Goal: Communication & Community: Answer question/provide support

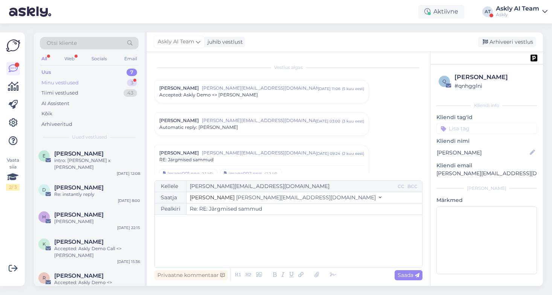
scroll to position [1062, 0]
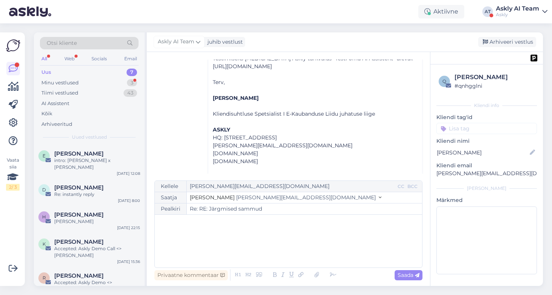
click at [49, 71] on div "Uus" at bounding box center [46, 73] width 10 height 8
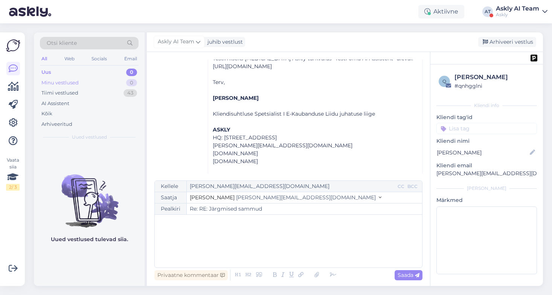
click at [55, 86] on div "Minu vestlused 0" at bounding box center [89, 83] width 99 height 11
click at [58, 95] on div "Tiimi vestlused" at bounding box center [59, 93] width 37 height 8
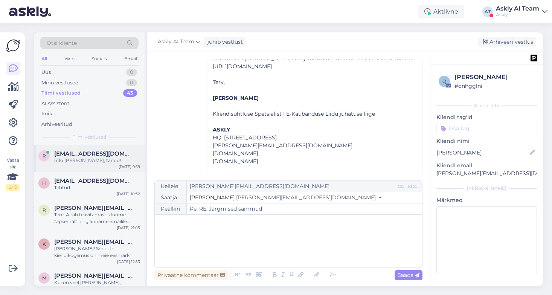
click at [83, 160] on div "Info [PERSON_NAME], tänud!" at bounding box center [97, 160] width 86 height 7
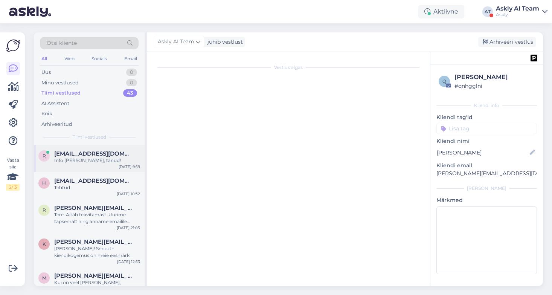
scroll to position [297, 0]
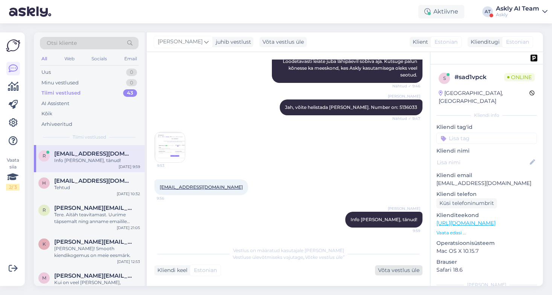
click at [403, 266] on div "Võta vestlus üle" at bounding box center [398, 270] width 47 height 10
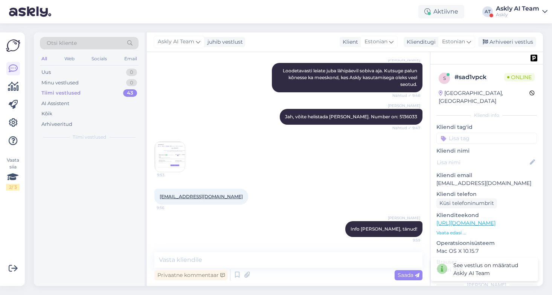
scroll to position [287, 0]
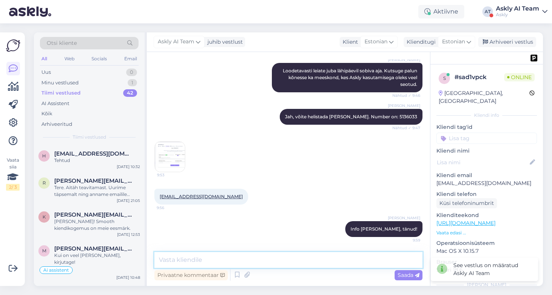
click at [279, 263] on textarea at bounding box center [288, 260] width 268 height 16
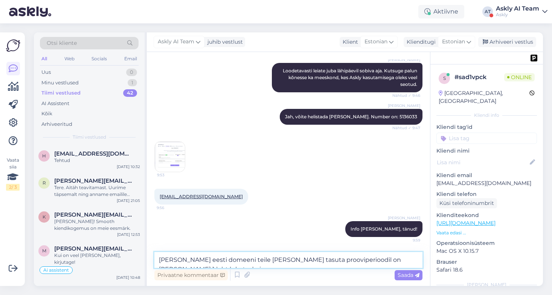
scroll to position [296, 0]
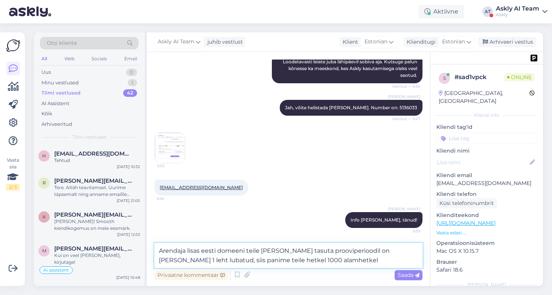
drag, startPoint x: 302, startPoint y: 261, endPoint x: 246, endPoint y: 260, distance: 55.8
click at [246, 260] on textarea "Arendaja lisas eesti domeeni teile ja kuna tasuta prooviperioodil on vaid 1 leh…" at bounding box center [288, 255] width 268 height 25
click at [194, 260] on textarea "Arendaja lisas eesti domeeni teile ja kuna tasuta prooviperioodil on vaid 1 leh…" at bounding box center [288, 255] width 268 height 25
click at [208, 260] on textarea "Arendaja lisas eesti domeeni teile ja kuna tasuta prooviperioodil on vaid 1 leh…" at bounding box center [288, 255] width 268 height 25
click at [246, 259] on textarea "Arendaja lisas eesti domeeni teile ja kuna tasuta prooviperioodil on vaid 1 leh…" at bounding box center [288, 255] width 268 height 25
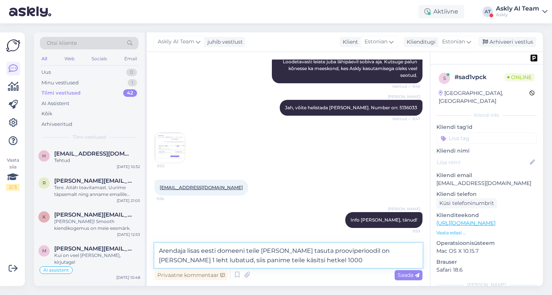
drag, startPoint x: 248, startPoint y: 259, endPoint x: 230, endPoint y: 259, distance: 17.7
click at [230, 259] on textarea "Arendaja lisas eesti domeeni teile ja kuna tasuta prooviperioodil on vaid 1 leh…" at bounding box center [288, 255] width 268 height 25
click at [272, 258] on textarea "Arendaja lisas eesti domeeni teile ja kuna tasuta prooviperioodil on vaid 1 leh…" at bounding box center [288, 255] width 268 height 25
click at [163, 249] on textarea "Arendaja lisas eesti domeeni teile ja kuna tasuta prooviperioodil on vaid 1 leh…" at bounding box center [288, 255] width 268 height 25
click at [199, 250] on textarea "Arendaja lisas eesti domeeni teile ja kuna tasuta prooviperioodil on vaid 1 leh…" at bounding box center [288, 255] width 268 height 25
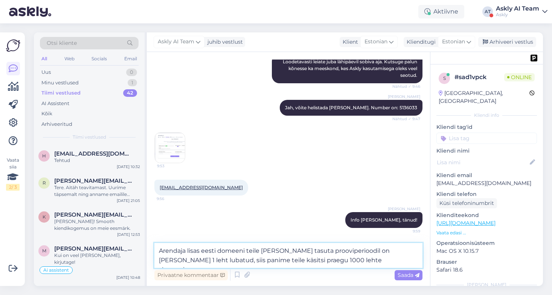
click at [325, 261] on textarea "Arendaja lisas eesti domeeni teile ja kuna tasuta prooviperioodil on vaid 1 leh…" at bounding box center [288, 255] width 268 height 25
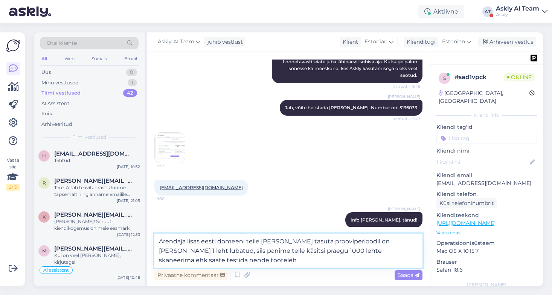
scroll to position [297, 0]
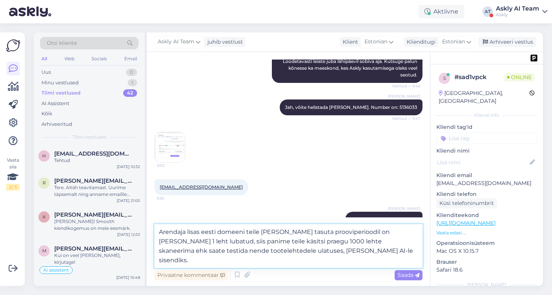
click at [313, 252] on textarea "Arendaja lisas eesti domeeni teile ja kuna tasuta prooviperioodil on vaid 1 leh…" at bounding box center [288, 246] width 268 height 44
click at [263, 262] on textarea "Arendaja lisas eesti domeeni teile ja kuna tasuta prooviperioodil on vaid 1 leh…" at bounding box center [288, 246] width 268 height 44
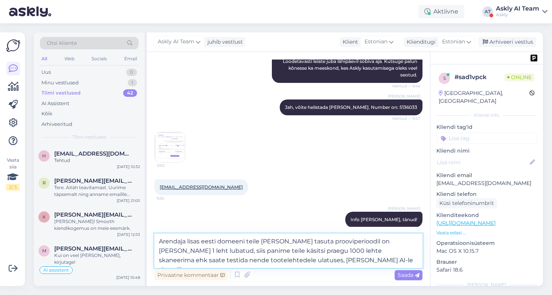
click at [160, 241] on textarea "Arendaja lisas eesti domeeni teile ja kuna tasuta prooviperioodil on vaid 1 leh…" at bounding box center [288, 251] width 268 height 34
click at [202, 240] on textarea "Arendaja lisas eesti domeeni teile ja kuna tasuta prooviperioodil on vaid 1 leh…" at bounding box center [288, 251] width 268 height 34
click at [291, 241] on textarea "Arendaja lisas stokker.ee eesti domeeni teile ja kuna tasuta prooviperioodil on…" at bounding box center [288, 251] width 268 height 34
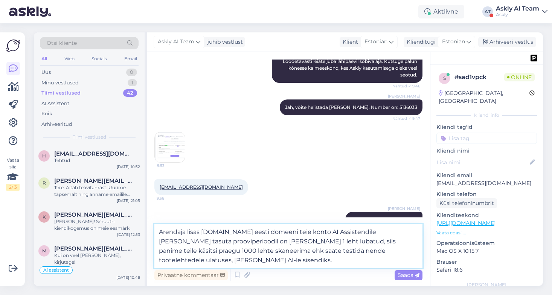
click at [365, 230] on textarea "Arendaja lisas stokker.ee eesti domeeni teie konto AI Assistendile ja kuna tasu…" at bounding box center [288, 246] width 268 height 44
click at [309, 241] on textarea "Arendaja lisas stokker.ee eesti domeeni teie konto AI Assistendile. Kuna tasuta…" at bounding box center [288, 246] width 268 height 44
click at [274, 258] on textarea "Arendaja lisas stokker.ee eesti domeeni teie konto AI Assistendile. Kuna tasuta…" at bounding box center [288, 246] width 268 height 44
type textarea "Arendaja lisas stokker.ee eesti domeeni teie konto AI Assistendile. Kuna tasuta…"
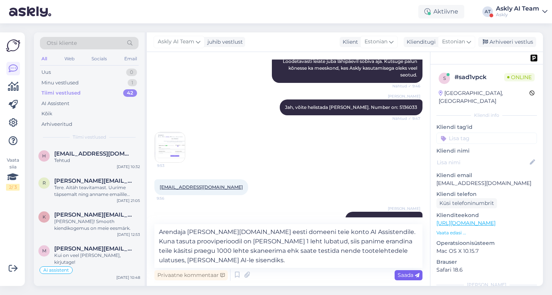
click at [408, 273] on span "Saada" at bounding box center [409, 275] width 22 height 7
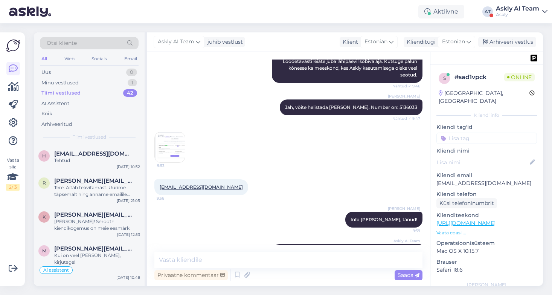
scroll to position [347, 0]
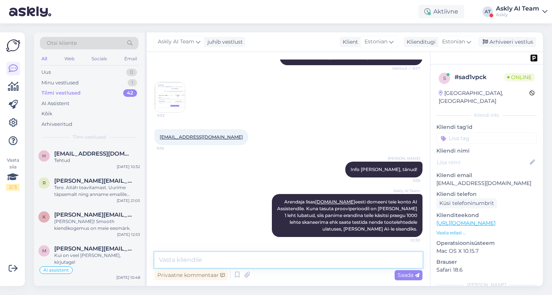
click at [341, 253] on textarea at bounding box center [288, 260] width 268 height 16
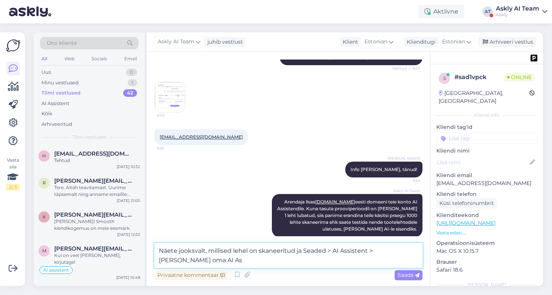
scroll to position [356, 0]
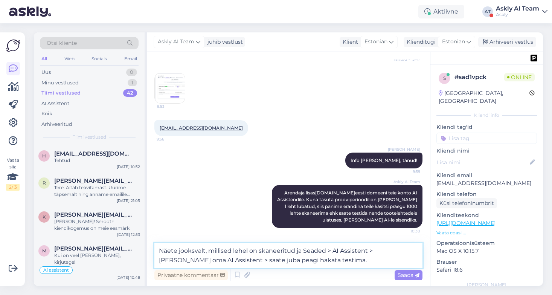
click at [260, 249] on textarea "Näete jooksvalt, millised lehel on skaneeritud ja Seaded > AI Assistent > Testi…" at bounding box center [288, 255] width 268 height 25
click at [305, 249] on textarea "Näete jooksvalt, millised lehel on teil skaneeritud ja Seaded > AI Assistent > …" at bounding box center [288, 255] width 268 height 25
click at [406, 260] on textarea "Näete jooksvalt, millised lehel on teil skaneeritud ja aktiivse staatusega. Sea…" at bounding box center [288, 255] width 268 height 25
type textarea "Näete jooksvalt, millised lehel on teil skaneeritud ja aktiivse staatusega. Sea…"
click at [406, 275] on span "Saada" at bounding box center [409, 275] width 22 height 7
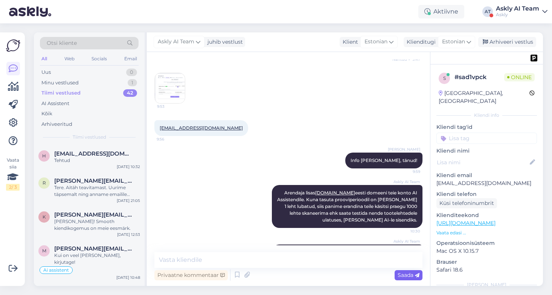
scroll to position [400, 0]
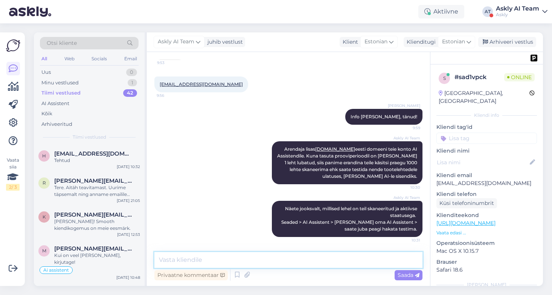
click at [295, 261] on textarea at bounding box center [288, 260] width 268 height 16
type textarea "A"
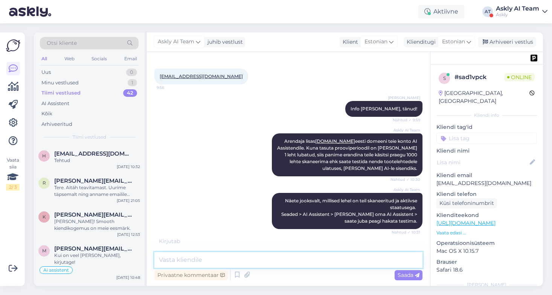
scroll to position [432, 0]
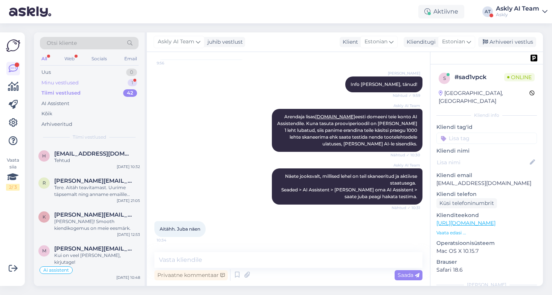
click at [77, 80] on div "Minu vestlused" at bounding box center [59, 83] width 37 height 8
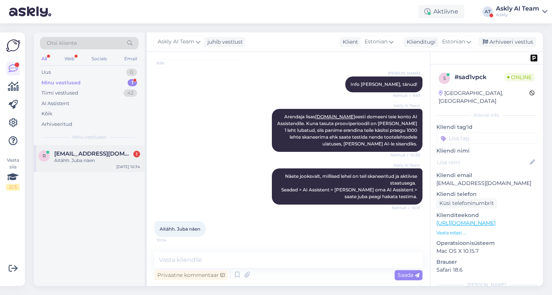
click at [105, 153] on span "reijo.vosu@stokker.com" at bounding box center [93, 153] width 78 height 7
click at [241, 211] on div "Askly AI Team Näete jooksvalt, millised lehel on teil skaneeritud ja aktiivse s…" at bounding box center [288, 186] width 268 height 53
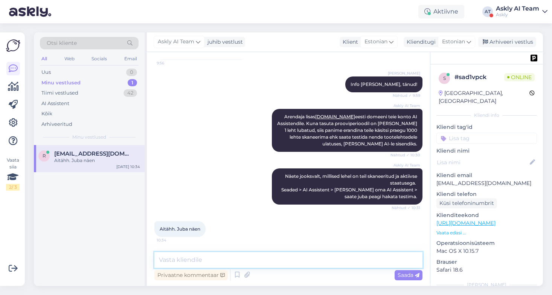
click at [160, 257] on textarea at bounding box center [288, 260] width 268 height 16
type textarea "Palun! Andke teada, kui on küsimusi."
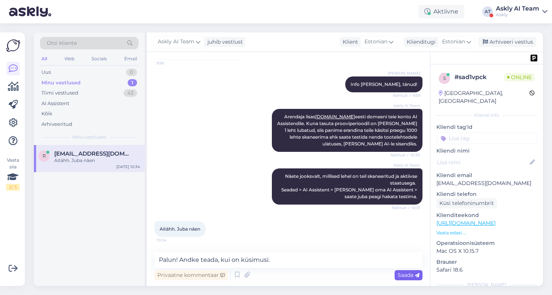
click at [410, 276] on span "Saada" at bounding box center [409, 275] width 22 height 7
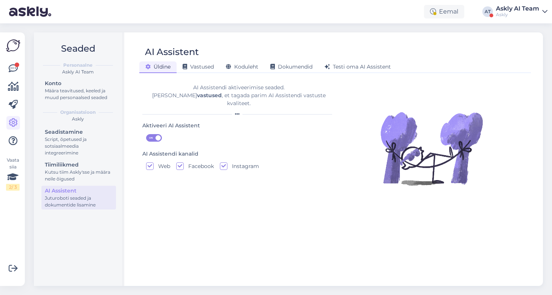
click at [515, 9] on div "Askly AI Team" at bounding box center [517, 9] width 43 height 6
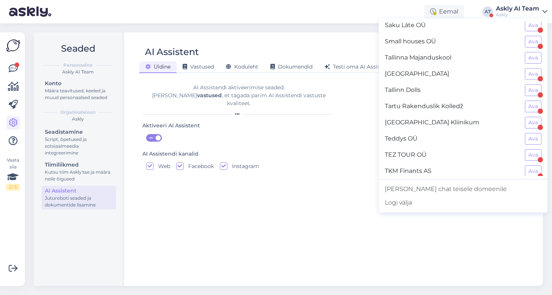
scroll to position [672, 0]
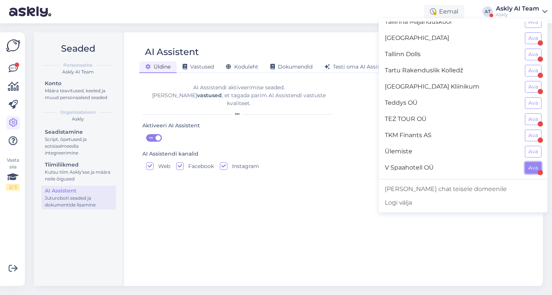
click at [534, 165] on button "Ava" at bounding box center [533, 168] width 17 height 12
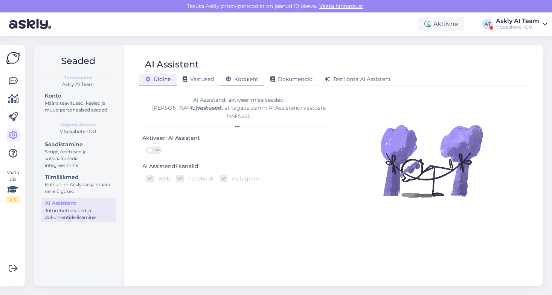
click at [249, 79] on span "Koduleht" at bounding box center [242, 79] width 32 height 7
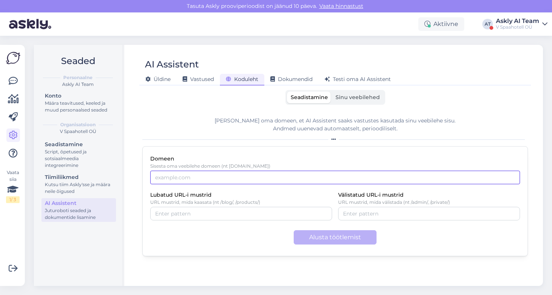
click at [214, 176] on input "Domeen" at bounding box center [335, 178] width 370 height 14
paste input "https://vspa.ee/"
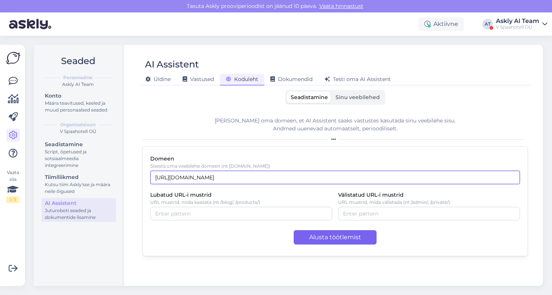
type input "https://vspa.ee/"
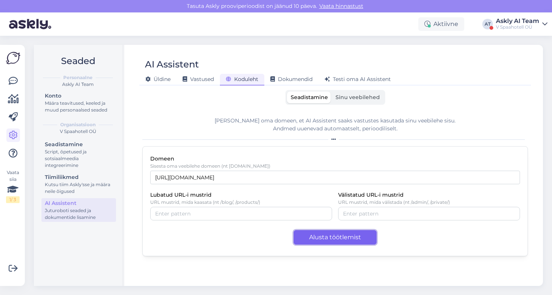
click at [362, 232] on button "Alusta töötlemist" at bounding box center [335, 237] width 83 height 14
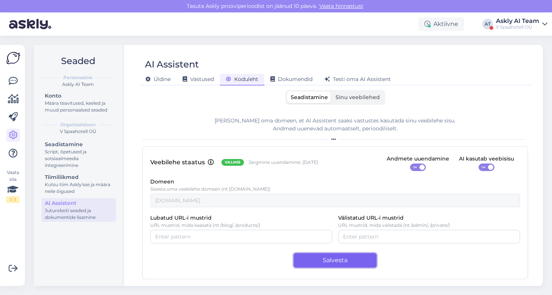
click at [363, 261] on button "Salvesta" at bounding box center [335, 260] width 83 height 14
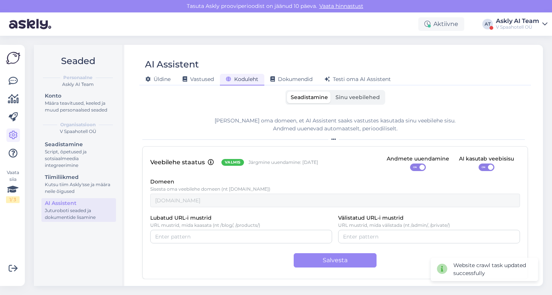
click at [460, 212] on div "Veebilehe staatus Valmis Järgmine uuendamine: 9 Oct Andmete uuendamine ON AI ka…" at bounding box center [335, 212] width 386 height 133
click at [358, 99] on span "Sinu veebilehed" at bounding box center [358, 97] width 44 height 7
click at [332, 92] on input "Sinu veebilehed" at bounding box center [332, 92] width 0 height 0
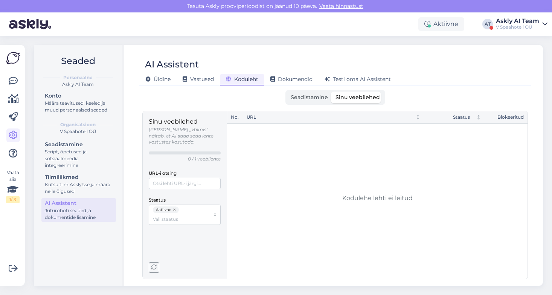
click at [302, 96] on span "Seadistamine" at bounding box center [309, 97] width 37 height 7
click at [287, 92] on input "Seadistamine" at bounding box center [287, 92] width 0 height 0
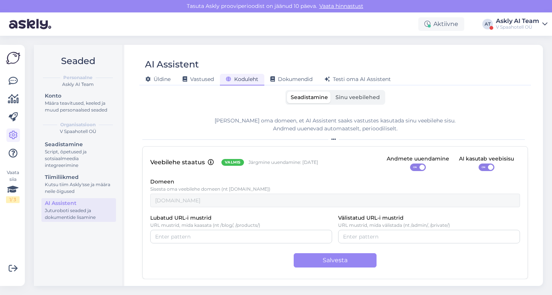
click at [359, 100] on span "Sinu veebilehed" at bounding box center [358, 97] width 44 height 7
click at [332, 92] on input "Sinu veebilehed" at bounding box center [332, 92] width 0 height 0
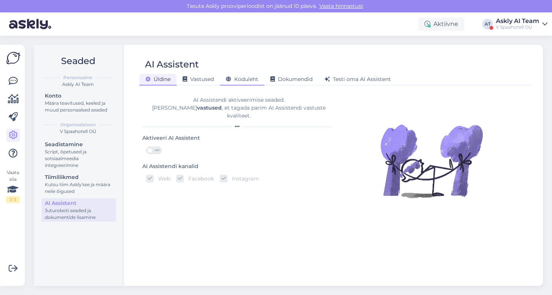
click at [242, 83] on div "Koduleht" at bounding box center [242, 80] width 44 height 12
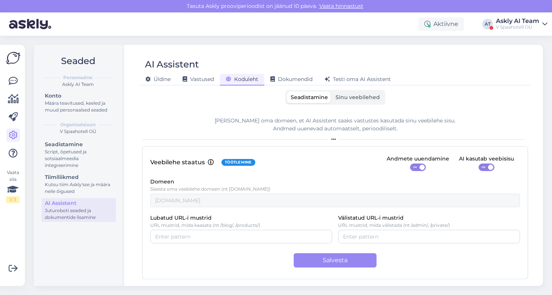
click at [356, 98] on span "Sinu veebilehed" at bounding box center [358, 97] width 44 height 7
click at [332, 92] on input "Sinu veebilehed" at bounding box center [332, 92] width 0 height 0
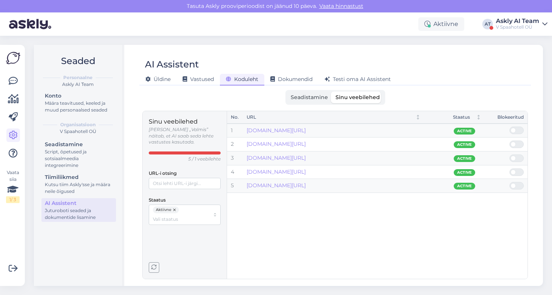
click at [304, 100] on span "Seadistamine" at bounding box center [309, 97] width 37 height 7
click at [287, 92] on input "Seadistamine" at bounding box center [287, 92] width 0 height 0
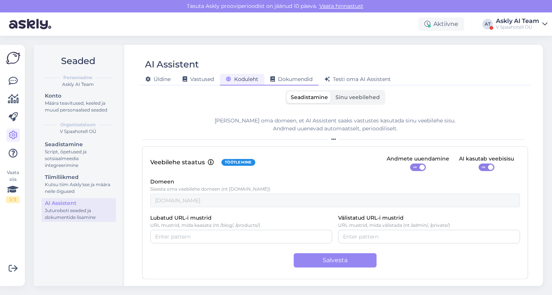
click at [304, 79] on span "Dokumendid" at bounding box center [292, 79] width 42 height 7
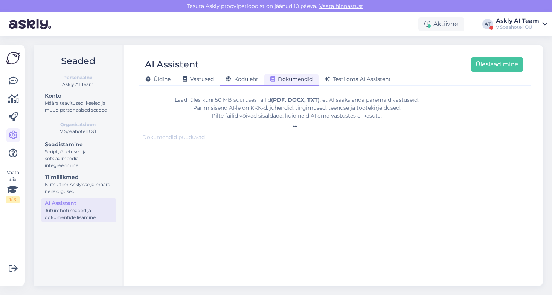
click at [250, 79] on span "Koduleht" at bounding box center [242, 79] width 32 height 7
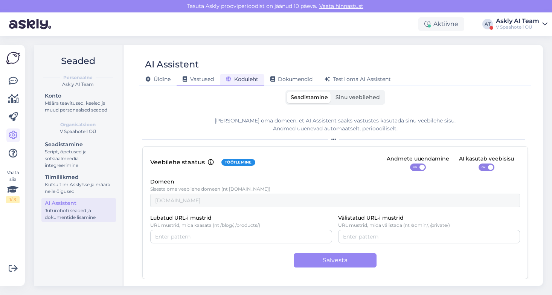
click at [202, 81] on span "Vastused" at bounding box center [198, 79] width 31 height 7
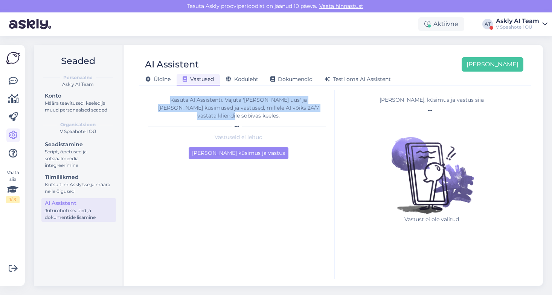
drag, startPoint x: 321, startPoint y: 109, endPoint x: 139, endPoint y: 98, distance: 182.3
click at [139, 98] on div "AI Assistent [PERSON_NAME] [PERSON_NAME] Vastused Koduleht Dokumendid [PERSON_N…" at bounding box center [335, 165] width 416 height 241
copy div "Kasuta AI Assistenti. Vajuta '[PERSON_NAME] uus' ja [PERSON_NAME] küsimused ja …"
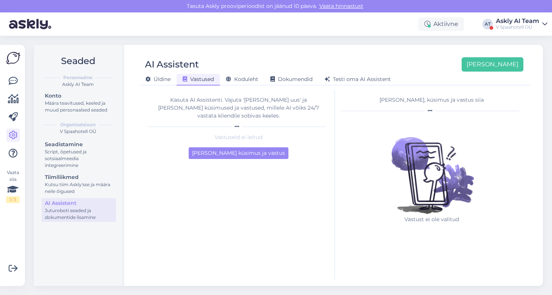
click at [298, 153] on div "Kasuta AI Assistenti. Vajuta '[PERSON_NAME] uus' ja [PERSON_NAME] küsimused ja …" at bounding box center [238, 184] width 193 height 189
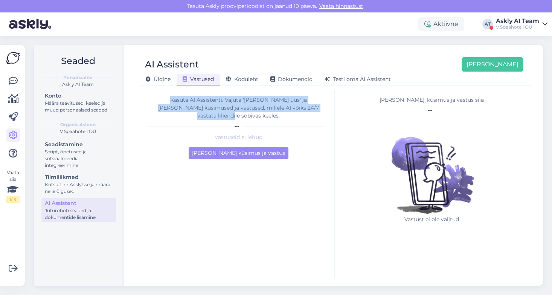
drag, startPoint x: 312, startPoint y: 109, endPoint x: 151, endPoint y: 98, distance: 161.6
click at [151, 98] on div "Kasuta AI Assistenti. Vajuta '[PERSON_NAME] uus' ja [PERSON_NAME] küsimused ja …" at bounding box center [238, 108] width 181 height 24
copy div "Kasuta AI Assistenti. Vajuta '[PERSON_NAME] uus' ja [PERSON_NAME] küsimused ja …"
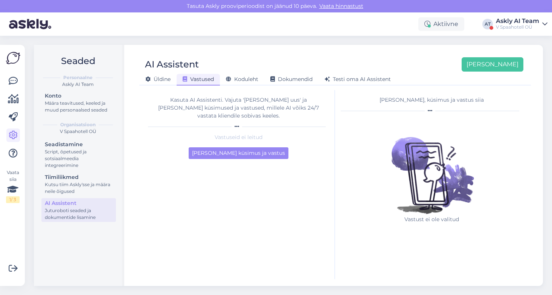
click at [418, 97] on div "[PERSON_NAME], küsimus ja vastus siia" at bounding box center [432, 100] width 182 height 8
drag, startPoint x: 484, startPoint y: 100, endPoint x: 381, endPoint y: 100, distance: 103.6
click at [381, 100] on div "[PERSON_NAME], küsimus ja vastus siia" at bounding box center [432, 100] width 182 height 8
copy div "[PERSON_NAME], küsimus ja vastus siia"
click at [476, 214] on img at bounding box center [432, 167] width 98 height 98
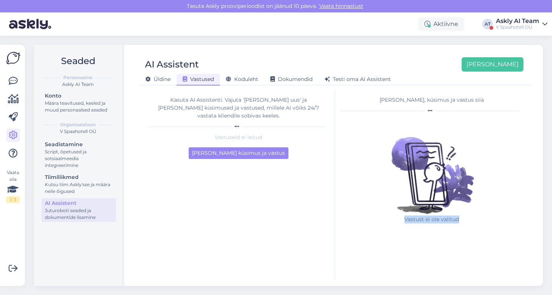
drag, startPoint x: 468, startPoint y: 220, endPoint x: 409, endPoint y: 220, distance: 58.8
click at [405, 220] on p "Vastust ei ole valitud" at bounding box center [432, 219] width 98 height 8
copy p "Vastust ei ole valitud"
click at [519, 21] on div "Askly AI Team" at bounding box center [517, 21] width 43 height 6
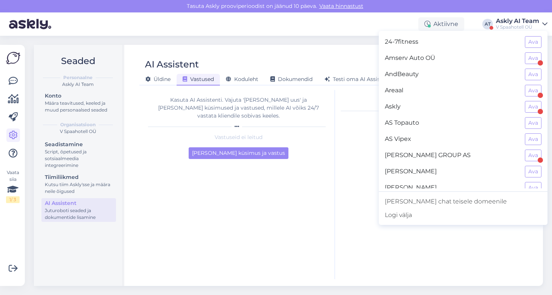
click at [342, 122] on div "Vastust ei ole valitud" at bounding box center [432, 177] width 182 height 118
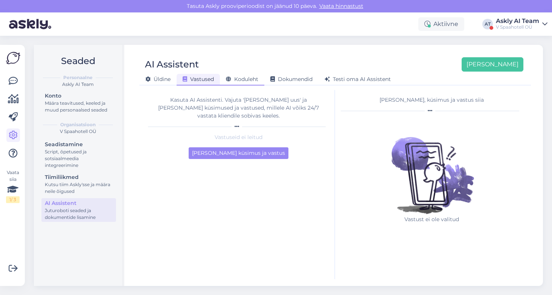
click at [244, 78] on span "Koduleht" at bounding box center [242, 79] width 32 height 7
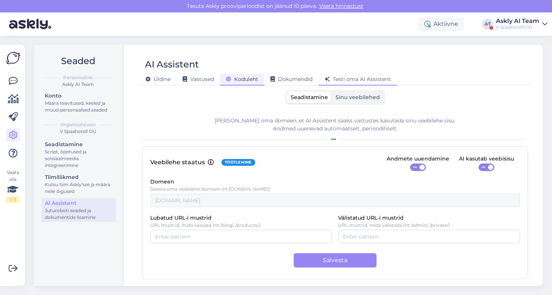
click at [363, 75] on div "Testi oma AI Assistent" at bounding box center [358, 80] width 78 height 12
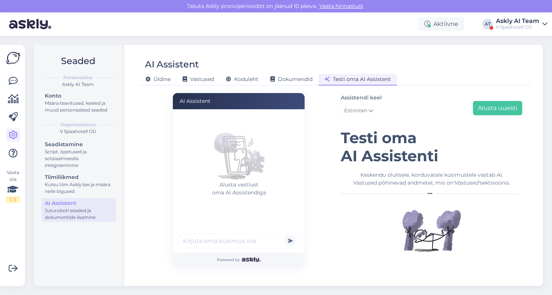
click at [215, 243] on input "text" at bounding box center [238, 240] width 123 height 15
type input "mis [PERSON_NAME] on checkout"
click at [284, 235] on button "submit" at bounding box center [289, 240] width 11 height 11
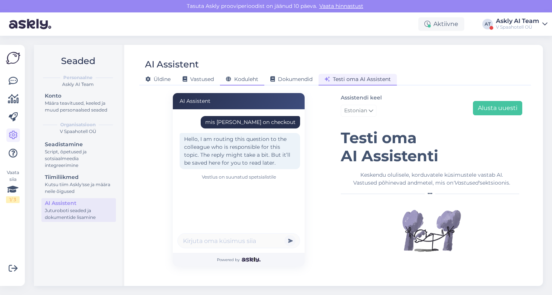
click at [238, 82] on span "Koduleht" at bounding box center [242, 79] width 32 height 7
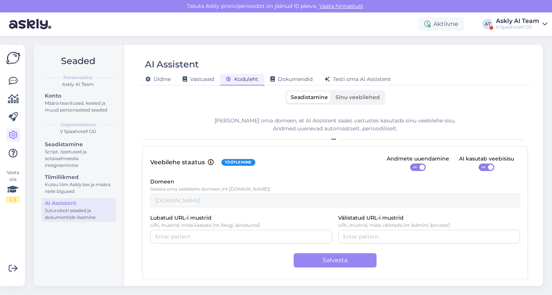
click at [373, 98] on span "Sinu veebilehed" at bounding box center [358, 97] width 44 height 7
click at [332, 92] on input "Sinu veebilehed" at bounding box center [332, 92] width 0 height 0
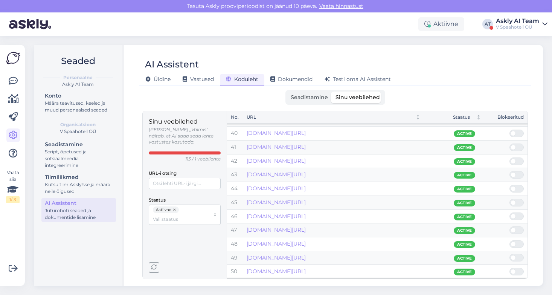
scroll to position [532, 0]
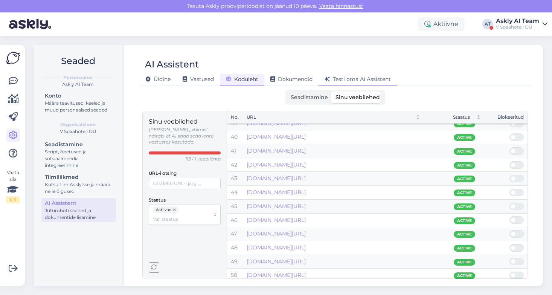
click at [363, 79] on span "Testi oma AI Assistent" at bounding box center [358, 79] width 66 height 7
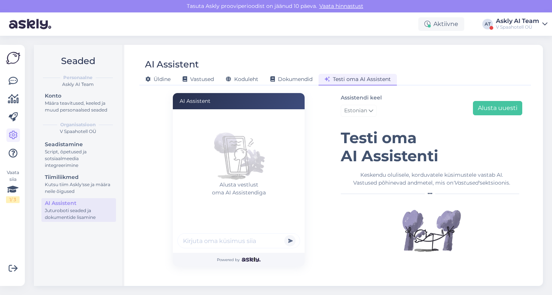
click at [194, 240] on input "text" at bounding box center [238, 240] width 123 height 15
type input "kas hoolitsusele saab siin aega broneerida"
click at [284, 235] on button "submit" at bounding box center [289, 240] width 11 height 11
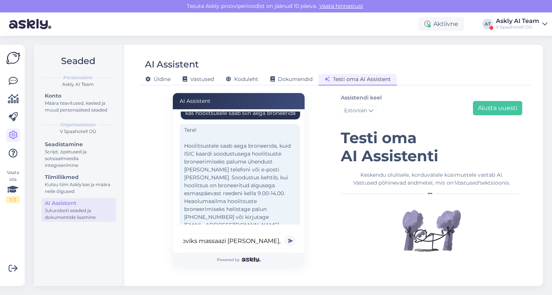
scroll to position [0, 12]
type input "sooviks massaazi [PERSON_NAME], kas on aegu?"
click at [284, 235] on button "submit" at bounding box center [289, 240] width 11 height 11
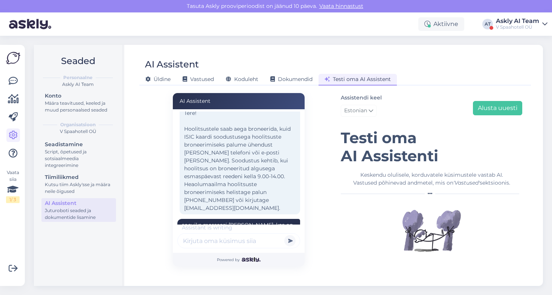
scroll to position [83, 0]
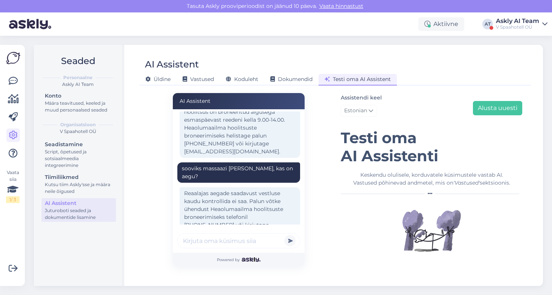
type input "m"
type input "kui palju massaaz maksab?"
click at [284, 235] on button "submit" at bounding box center [289, 240] width 11 height 11
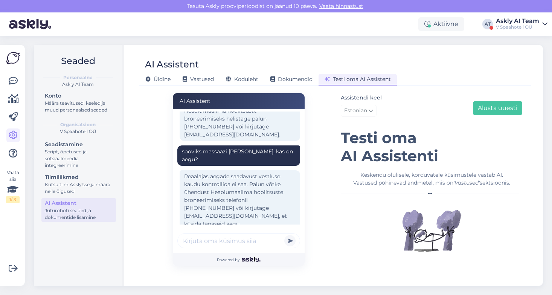
scroll to position [148, 0]
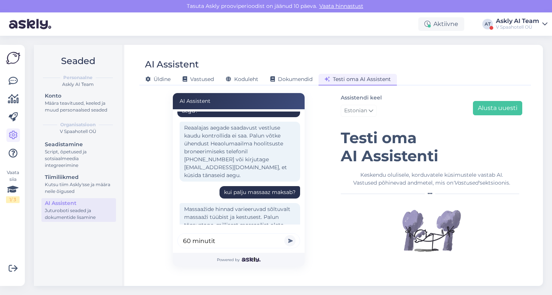
type input "60 minutit"
click at [284, 235] on button "submit" at bounding box center [289, 240] width 11 height 11
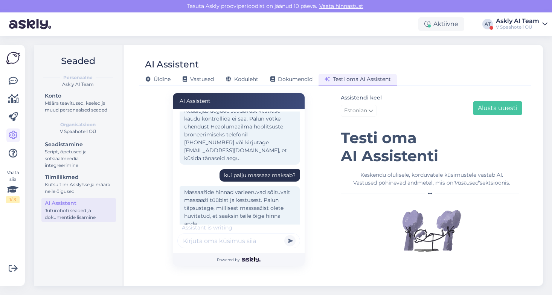
scroll to position [228, 0]
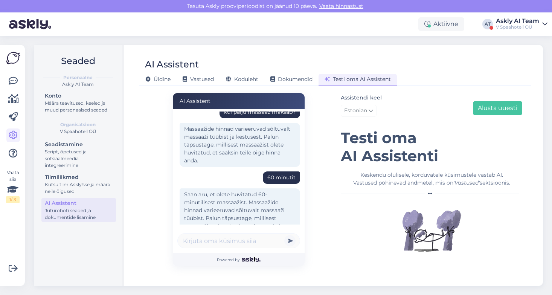
drag, startPoint x: 513, startPoint y: 183, endPoint x: 359, endPoint y: 176, distance: 154.3
click at [359, 176] on div "Keskendu olulisele, korduvatele küsimustele vastab AI. Vastused põhinevad andme…" at bounding box center [432, 179] width 182 height 16
copy div "Keskendu olulisele, korduvatele küsimustele vastab AI. Vastused põhinevad andme…"
click at [513, 28] on div "V Spaahotell OÜ" at bounding box center [517, 27] width 43 height 6
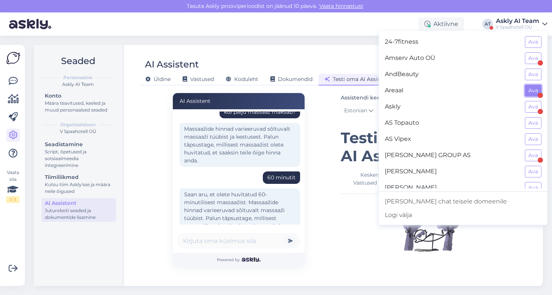
click at [534, 90] on button "Ava" at bounding box center [533, 91] width 17 height 12
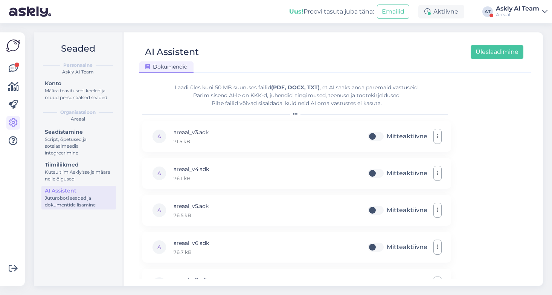
click at [527, 8] on div "Askly AI Team" at bounding box center [517, 9] width 43 height 6
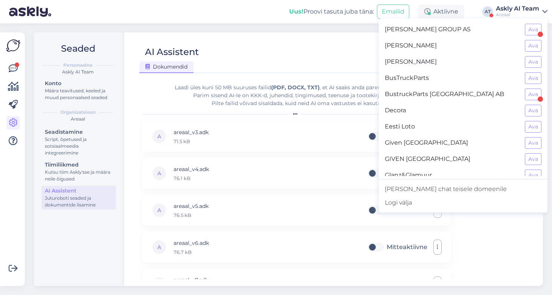
scroll to position [180, 0]
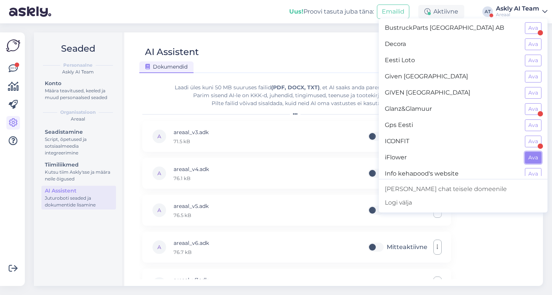
click at [533, 156] on button "Ava" at bounding box center [533, 158] width 17 height 12
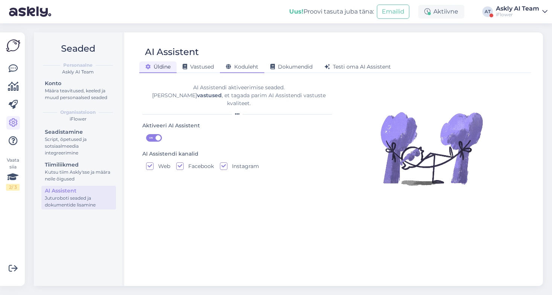
click at [244, 66] on span "Koduleht" at bounding box center [242, 66] width 32 height 7
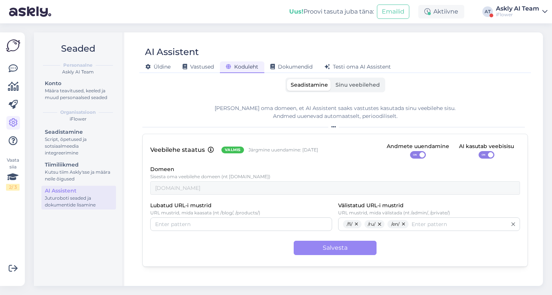
click at [508, 10] on div "Askly AI Team" at bounding box center [517, 9] width 43 height 6
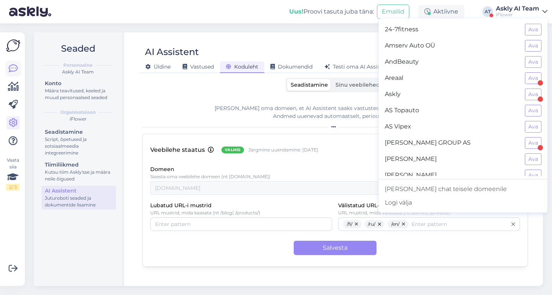
click at [14, 68] on icon at bounding box center [13, 68] width 9 height 9
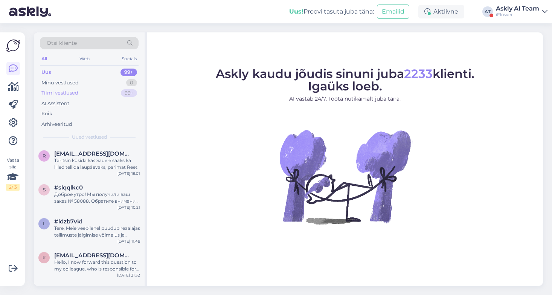
click at [74, 93] on div "Tiimi vestlused" at bounding box center [59, 93] width 37 height 8
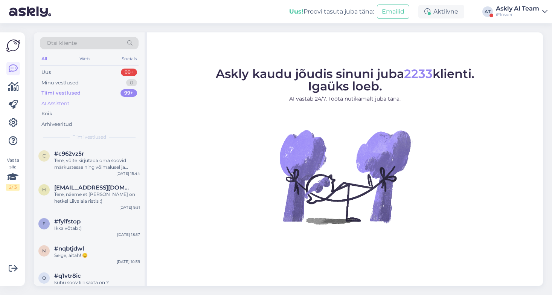
click at [65, 104] on div "AI Assistent" at bounding box center [55, 104] width 28 height 8
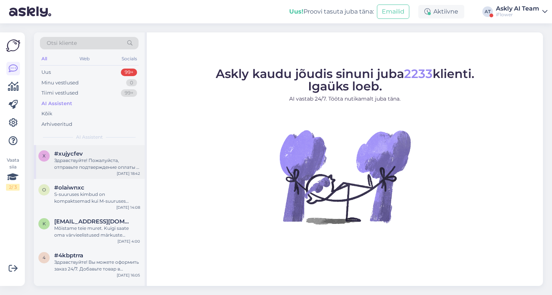
click at [90, 161] on div "Здравствуйте! Пожалуйста, отправьте подтверждение оплаты и номер вашего заказа …" at bounding box center [97, 164] width 86 height 14
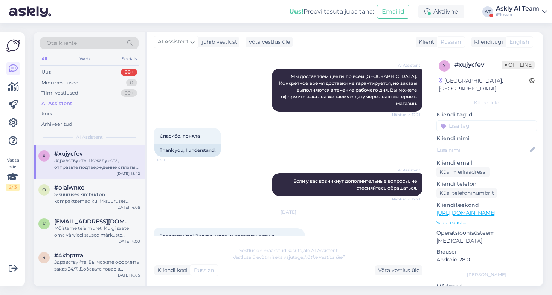
scroll to position [223, 0]
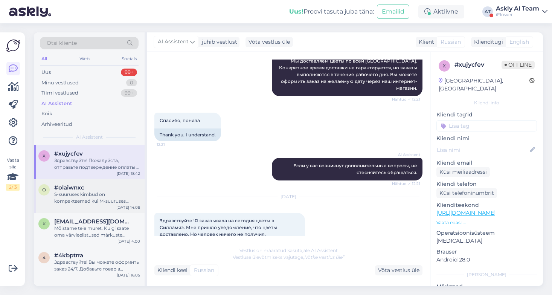
click at [106, 196] on div "S-suuruses kimbud on kompaktsemad kui M-suuruses kimbud. Täpset läbimõõtu S-suu…" at bounding box center [97, 198] width 86 height 14
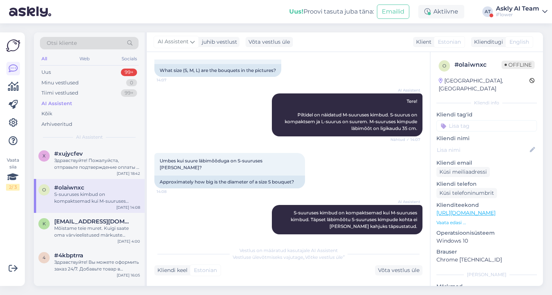
scroll to position [0, 0]
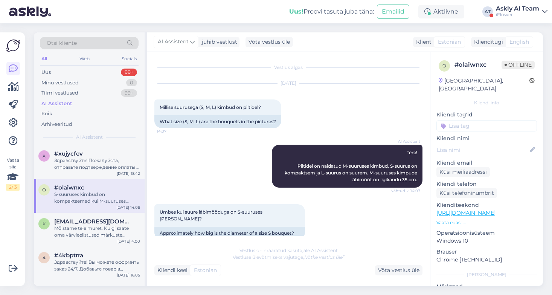
click at [505, 8] on div "Askly AI Team" at bounding box center [517, 9] width 43 height 6
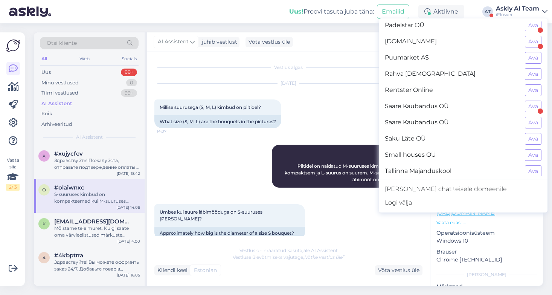
scroll to position [672, 0]
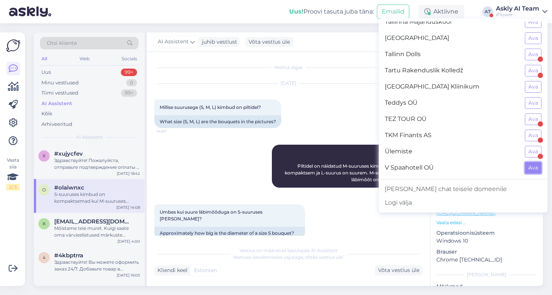
click at [528, 170] on button "Ava" at bounding box center [533, 168] width 17 height 12
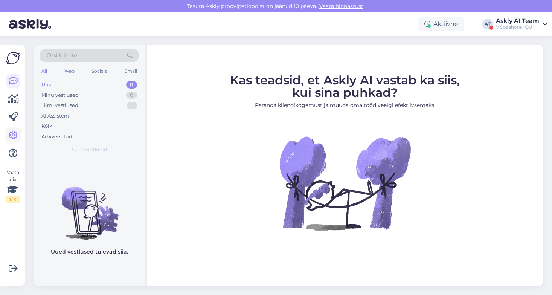
click at [13, 138] on icon at bounding box center [13, 135] width 9 height 9
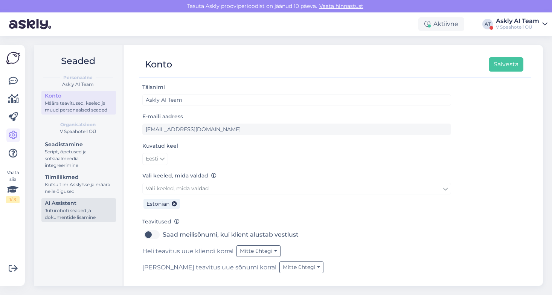
click at [81, 210] on div "Juturoboti seaded ja dokumentide lisamine" at bounding box center [79, 214] width 68 height 14
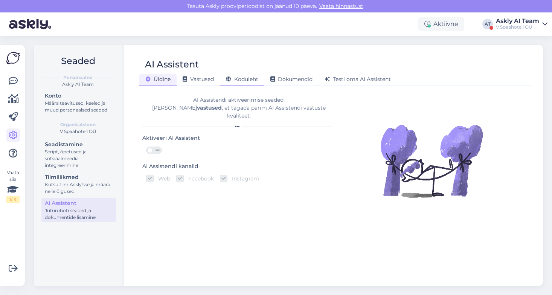
click at [250, 80] on span "Koduleht" at bounding box center [242, 79] width 32 height 7
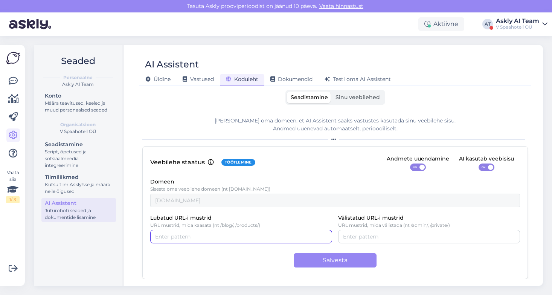
click at [261, 235] on input "Lubatud URL-i mustrid" at bounding box center [241, 236] width 172 height 8
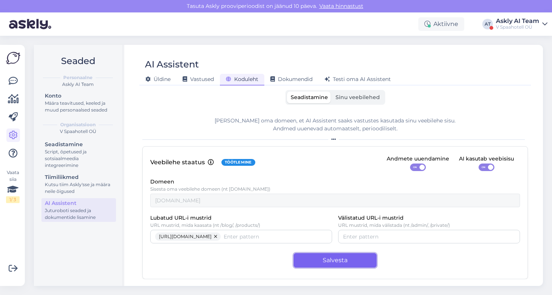
click at [328, 260] on button "Salvesta" at bounding box center [335, 260] width 83 height 14
click at [203, 75] on div "Vastused" at bounding box center [198, 80] width 43 height 12
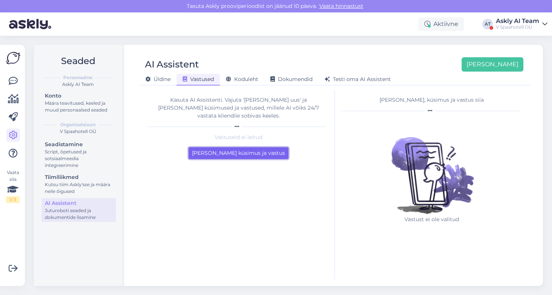
click at [235, 147] on button "[PERSON_NAME] küsimus ja vastus" at bounding box center [239, 153] width 100 height 12
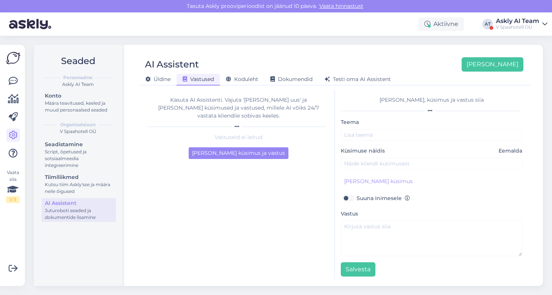
click at [403, 124] on div "Teema" at bounding box center [432, 129] width 182 height 23
click at [402, 130] on input "text" at bounding box center [432, 135] width 182 height 12
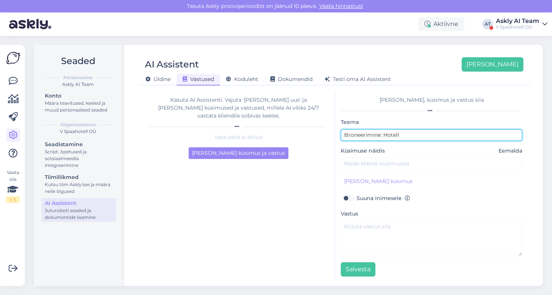
click at [345, 134] on input "Broneerimine: Hotell" at bounding box center [432, 135] width 182 height 12
click at [424, 136] on input "Hotell: Broneerimine: Hotell" at bounding box center [432, 135] width 182 height 12
type input "Hotell: Broneerimine:"
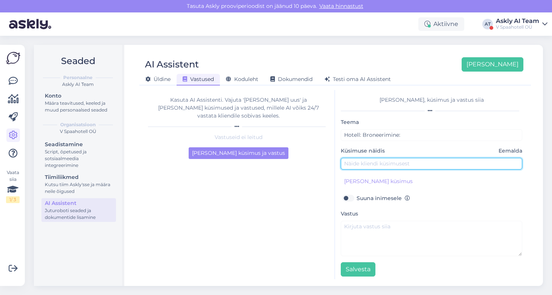
click at [382, 162] on input "text" at bounding box center [432, 164] width 182 height 12
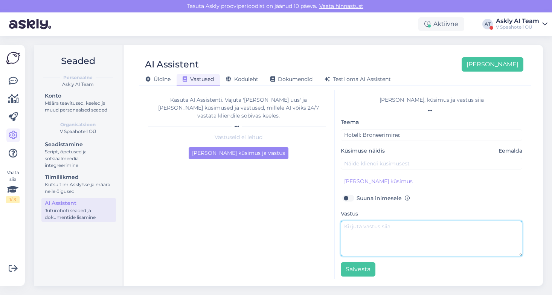
click at [359, 236] on textarea at bounding box center [432, 238] width 182 height 35
paste textarea "[URL][DOMAIN_NAME]"
click at [460, 228] on textarea "[PERSON_NAME] meelega aitame [PERSON_NAME] sobiv tuba. [URL][DOMAIN_NAME]" at bounding box center [432, 238] width 182 height 35
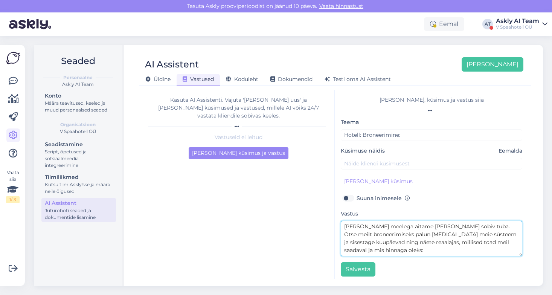
click at [447, 252] on textarea "[PERSON_NAME] meelega aitame [PERSON_NAME] sobiv tuba. Otse meilt broneerimisek…" at bounding box center [432, 238] width 182 height 35
click at [383, 253] on textarea "[PERSON_NAME] meelega aitame [PERSON_NAME] sobiv tuba. Otse meilt broneerimisek…" at bounding box center [432, 238] width 182 height 35
click at [413, 252] on textarea "[PERSON_NAME] meelega aitame [PERSON_NAME] sobiv tuba. Otse meilt broneerimisek…" at bounding box center [432, 238] width 182 height 35
drag, startPoint x: 379, startPoint y: 252, endPoint x: 334, endPoint y: 252, distance: 45.2
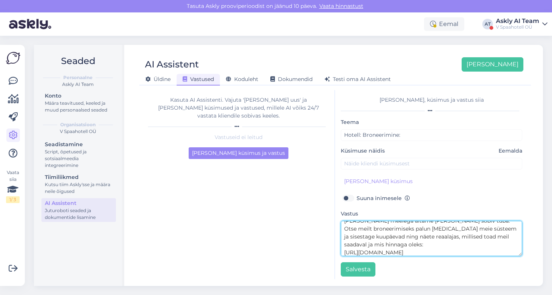
click at [334, 252] on div "Kasuta AI Assistenti. Vajuta '[PERSON_NAME] uus' ja [PERSON_NAME] küsimused ja …" at bounding box center [335, 184] width 386 height 189
click at [427, 230] on textarea "[PERSON_NAME] meelega aitame [PERSON_NAME] sobiv tuba. Otse meilt broneerimisek…" at bounding box center [432, 238] width 182 height 35
click at [443, 245] on textarea "[PERSON_NAME] meelega aitame [PERSON_NAME] sobiv tuba. Otse meilt broneerimisek…" at bounding box center [432, 238] width 182 height 35
type textarea "[PERSON_NAME] meelega aitame [PERSON_NAME] sobiv tuba. Otse meilt broneerimisek…"
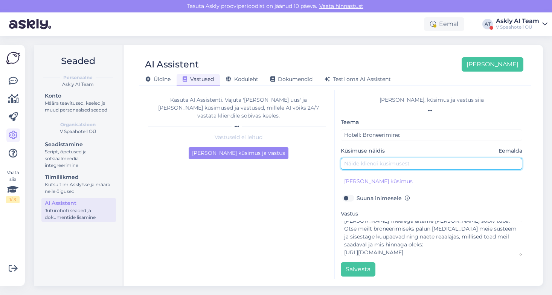
click at [361, 164] on input "text" at bounding box center [432, 164] width 182 height 12
click at [413, 163] on input "Mis tuba teil on pakkuda X detsembris?" at bounding box center [432, 164] width 182 height 12
drag, startPoint x: 447, startPoint y: 163, endPoint x: 473, endPoint y: 170, distance: 26.9
click at [447, 163] on input "Mis tuba teil on pakkuda 1-5 detsembris?" at bounding box center [432, 164] width 182 height 12
type input "Mis tuba teil on pakkuda 1-5 detsembriks?"
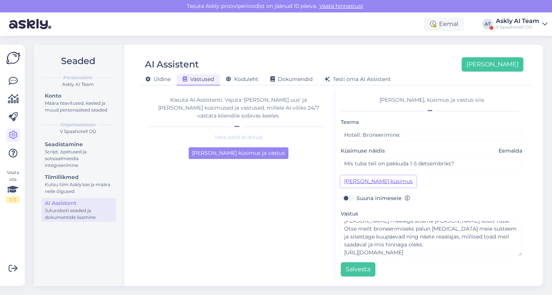
click at [374, 178] on button "[PERSON_NAME] küsimus" at bounding box center [378, 182] width 75 height 12
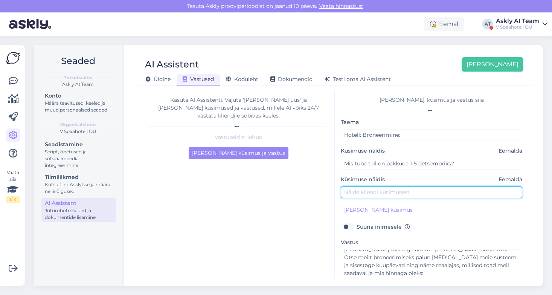
click at [376, 196] on input "text" at bounding box center [432, 192] width 182 height 12
click at [357, 194] on input "text" at bounding box center [432, 192] width 182 height 12
click at [380, 195] on input "text" at bounding box center [432, 192] width 182 height 12
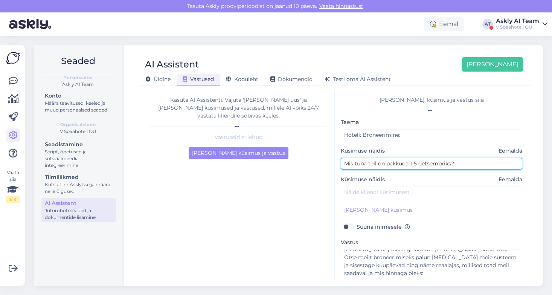
click at [364, 163] on input "Mis tuba teil on pakkuda 1-5 detsembriks?" at bounding box center [432, 164] width 182 height 12
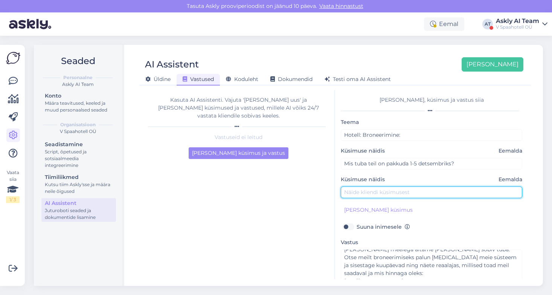
click at [363, 196] on input "text" at bounding box center [432, 192] width 182 height 12
paste input "Mis tuba teil on pakkuda 1-5 detsembriks?"
click at [353, 192] on input "Mis tuba teil on pakkuda 1-5 detsembriks?" at bounding box center [432, 192] width 182 height 12
drag, startPoint x: 445, startPoint y: 193, endPoint x: 411, endPoint y: 193, distance: 33.5
click at [411, 193] on input "Mis hinnaga saab tuba teil on pakkuda 1-5 detsembriks?" at bounding box center [432, 192] width 182 height 12
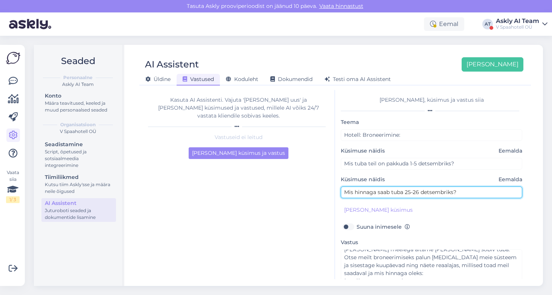
drag, startPoint x: 454, startPoint y: 193, endPoint x: 423, endPoint y: 192, distance: 30.9
click at [423, 192] on input "Mis hinnaga saab tuba 25-26 detsembriks?" at bounding box center [432, 192] width 182 height 12
type input "Mis hinnaga saab tuba 25-26 oktoobriks?"
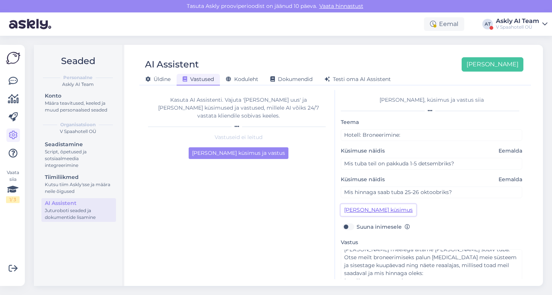
click at [380, 210] on button "[PERSON_NAME] küsimus" at bounding box center [378, 210] width 75 height 12
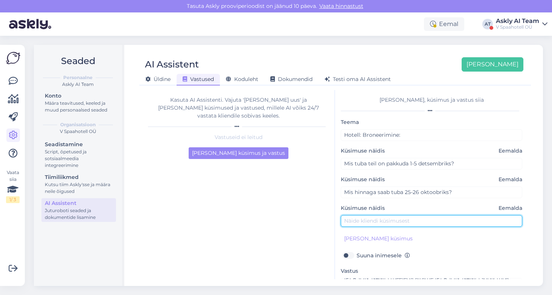
click at [372, 224] on input "text" at bounding box center [432, 221] width 182 height 12
paste input "Mis tuba teil on pakkuda 1-5 detsembriks?"
drag, startPoint x: 345, startPoint y: 220, endPoint x: 492, endPoint y: 220, distance: 146.9
click at [492, 220] on input "Mis tuba teil on pakkuda 1-5 detsembriks?" at bounding box center [432, 221] width 182 height 12
type input "K"
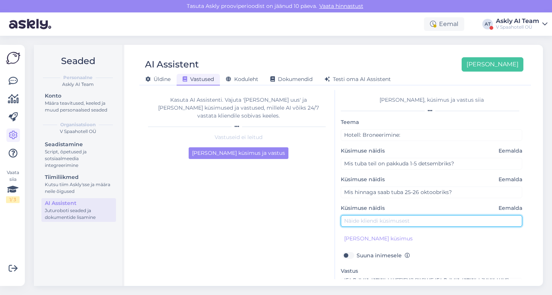
paste input "Mis tuba teil on pakkuda 1-5 detsembriks?"
drag, startPoint x: 354, startPoint y: 222, endPoint x: 335, endPoint y: 220, distance: 19.3
click at [335, 220] on div "[PERSON_NAME], küsimus ja vastus siia Teema Hotell: Broneerimine: Küsimuse näid…" at bounding box center [431, 184] width 193 height 189
drag, startPoint x: 483, startPoint y: 220, endPoint x: 387, endPoint y: 220, distance: 96.1
click at [387, 220] on input "Kas teil on tuba teil on pakkuda 1-5 detsembriks?" at bounding box center [432, 221] width 182 height 12
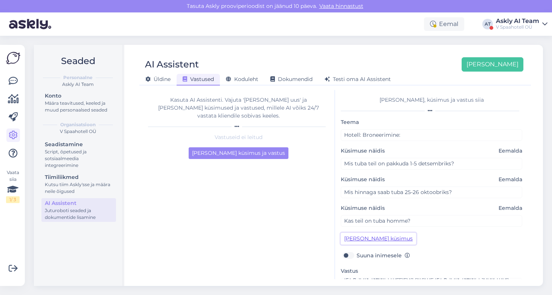
click at [388, 239] on button "[PERSON_NAME] küsimus" at bounding box center [378, 239] width 75 height 12
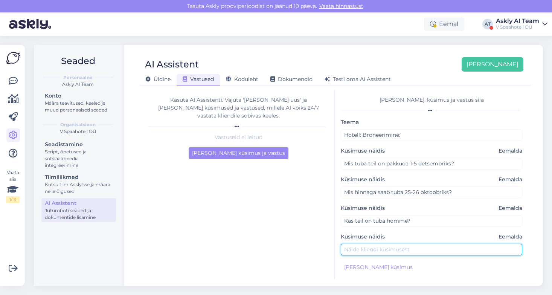
click at [377, 246] on input "text" at bounding box center [432, 250] width 182 height 12
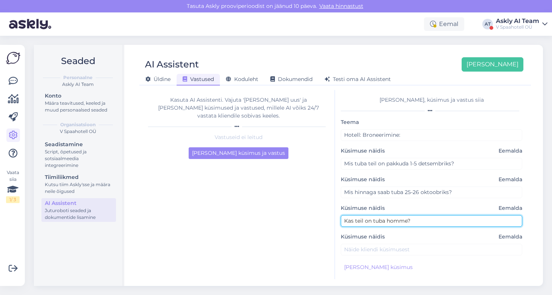
click at [367, 220] on input "Kas teil on tuba homme?" at bounding box center [432, 221] width 182 height 12
paste input "Mis tuba teil on pakkuda 1-5 detsembriks"
type input "Kas teil on tuba homme?"
click at [374, 222] on input "Kas teil on tuba homme?" at bounding box center [432, 221] width 182 height 12
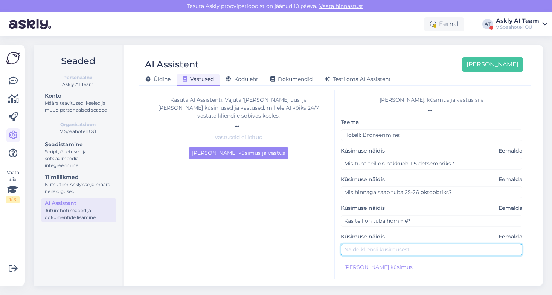
click at [372, 246] on input "text" at bounding box center [432, 250] width 182 height 12
paste input "Mis tuba teil on pakkuda 1-5 detsembriks?"
click at [462, 250] on input "Mis tuba teil on pakkuda 1-5 detsembriks?" at bounding box center [432, 250] width 182 height 12
paste input "text"
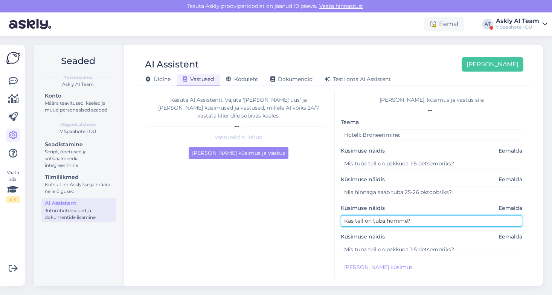
click at [387, 220] on input "Kas teil on tuba homme?" at bounding box center [432, 221] width 182 height 12
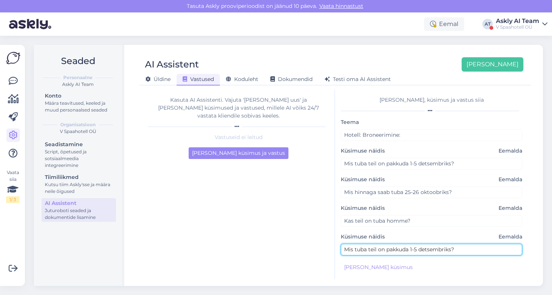
click at [384, 251] on input "Mis tuba teil on pakkuda 1-5 detsembriks?" at bounding box center [432, 250] width 182 height 12
paste input "Kas teil on tuba homme"
drag, startPoint x: 388, startPoint y: 249, endPoint x: 408, endPoint y: 249, distance: 20.3
click at [408, 249] on input "Kas teil on tuba homme?" at bounding box center [432, 250] width 182 height 12
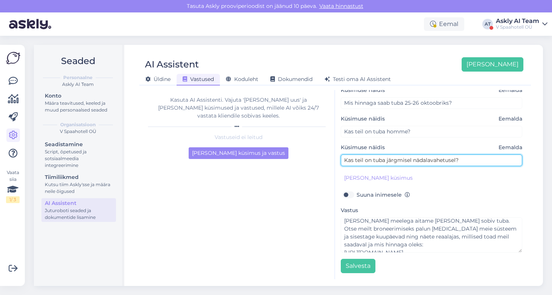
scroll to position [0, 0]
type input "Kas teil on tuba järgmisel nädalavahetusel?"
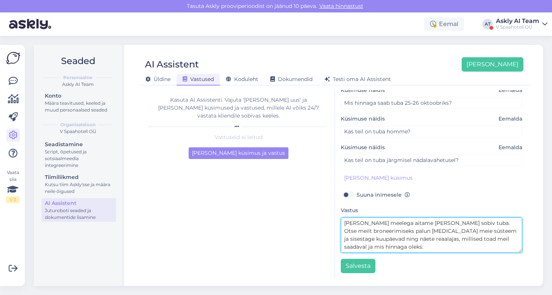
drag, startPoint x: 429, startPoint y: 223, endPoint x: 384, endPoint y: 221, distance: 45.2
click at [384, 221] on textarea "[PERSON_NAME] meelega aitame [PERSON_NAME] sobiv tuba. Otse meilt broneerimisek…" at bounding box center [432, 234] width 182 height 35
click at [367, 226] on textarea "[PERSON_NAME] meelega aitame [PERSON_NAME] sobiv tuba. Otse meilt broneerimisek…" at bounding box center [432, 234] width 182 height 35
drag, startPoint x: 381, startPoint y: 223, endPoint x: 397, endPoint y: 222, distance: 16.3
click at [397, 222] on textarea "[PERSON_NAME] meelega aitame [PERSON_NAME] sobiv tuba. Otse meilt broneerimisek…" at bounding box center [432, 234] width 182 height 35
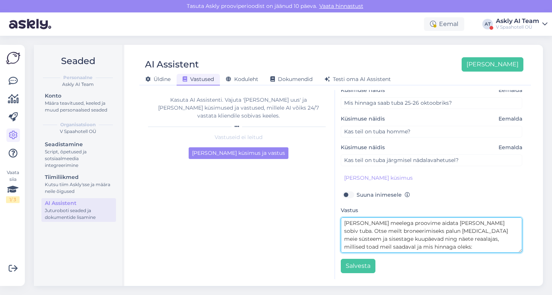
click at [470, 222] on textarea "[PERSON_NAME] meelega proovime aidata [PERSON_NAME] sobiv tuba. Otse meilt bron…" at bounding box center [432, 234] width 182 height 35
click at [495, 231] on textarea "[PERSON_NAME] meelega proovime aidata [PERSON_NAME] sobiv tuba. Otse meilt bron…" at bounding box center [432, 234] width 182 height 35
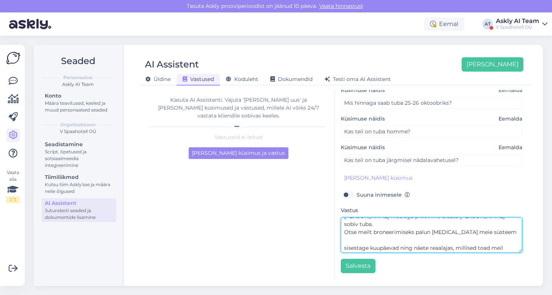
scroll to position [5, 0]
drag, startPoint x: 387, startPoint y: 234, endPoint x: 494, endPoint y: 226, distance: 107.6
click at [494, 226] on textarea "[PERSON_NAME] meelega proovime aidata [PERSON_NAME] sobiv tuba. Otse meilt bron…" at bounding box center [432, 234] width 182 height 35
click at [449, 240] on textarea "[PERSON_NAME] meelega proovime aidata [PERSON_NAME] sobiv tuba. Otse meilt bron…" at bounding box center [432, 234] width 182 height 35
drag, startPoint x: 494, startPoint y: 234, endPoint x: 486, endPoint y: 234, distance: 8.7
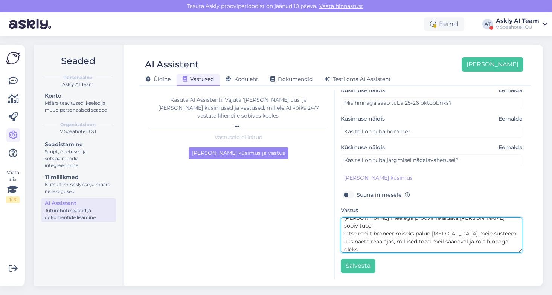
click at [486, 234] on textarea "[PERSON_NAME] meelega proovime aidata [PERSON_NAME] sobiv tuba. Otse meilt bron…" at bounding box center [432, 234] width 182 height 35
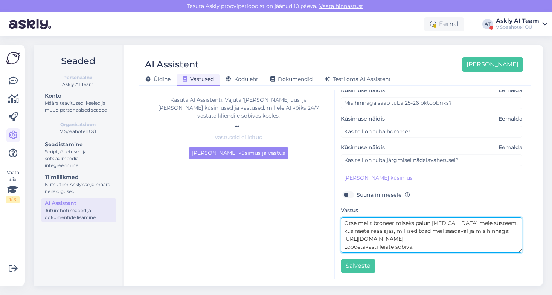
click at [416, 237] on textarea "[PERSON_NAME] meelega proovime aidata [PERSON_NAME] sobiv tuba. Otse meilt bron…" at bounding box center [432, 234] width 182 height 35
type textarea "[PERSON_NAME] meelega proovime aidata [PERSON_NAME] sobiv tuba. Otse meilt bron…"
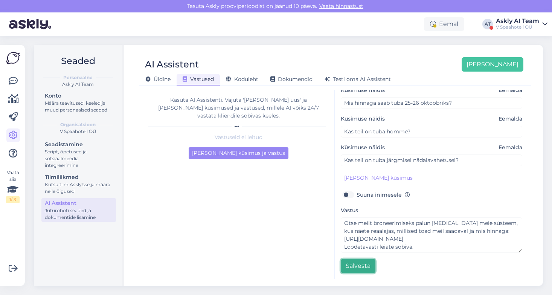
click at [356, 267] on button "Salvesta" at bounding box center [358, 266] width 35 height 14
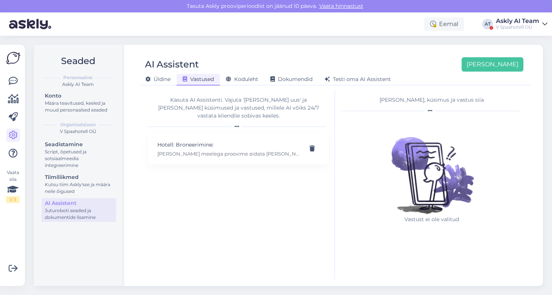
scroll to position [0, 0]
click at [509, 65] on button "[PERSON_NAME]" at bounding box center [493, 64] width 62 height 14
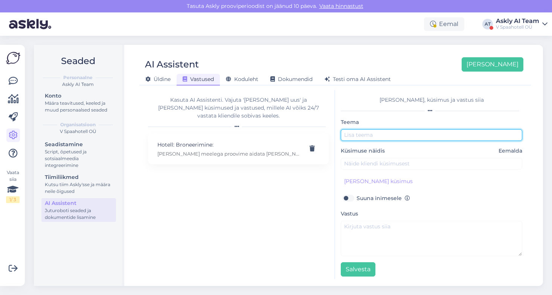
click at [376, 133] on input "text" at bounding box center [432, 135] width 182 height 12
type input "Konverentsiruumi päring"
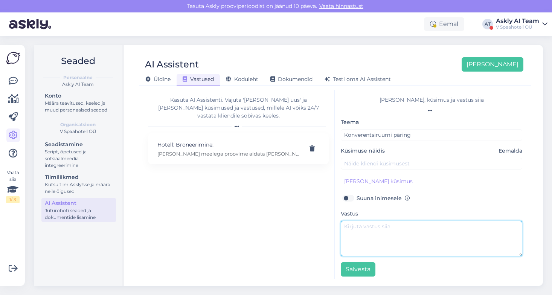
click at [355, 240] on textarea at bounding box center [432, 238] width 182 height 35
type textarea "A"
drag, startPoint x: 359, startPoint y: 227, endPoint x: 325, endPoint y: 225, distance: 33.9
click at [325, 225] on div "Kasuta AI Assistenti. Vajuta '[PERSON_NAME] uus' ja [PERSON_NAME] küsimused ja …" at bounding box center [335, 184] width 386 height 189
click at [367, 227] on textarea "Olete on väga oodatud" at bounding box center [432, 238] width 182 height 35
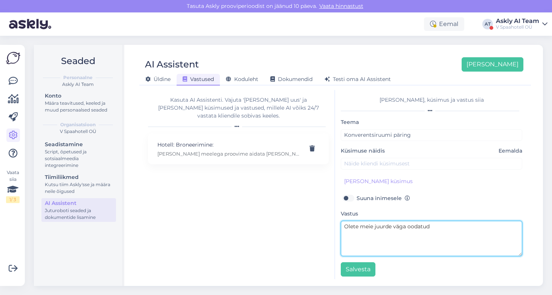
click at [443, 226] on textarea "Olete meie juurde väga oodatud" at bounding box center [432, 238] width 182 height 35
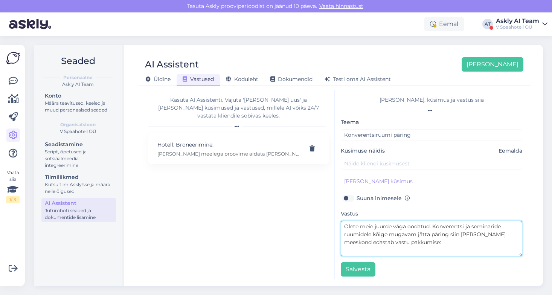
paste textarea "[URL][DOMAIN_NAME]"
type textarea "Olete meie juurde väga oodatud. Konverentsi ja seminaride ruumidele kõige mugav…"
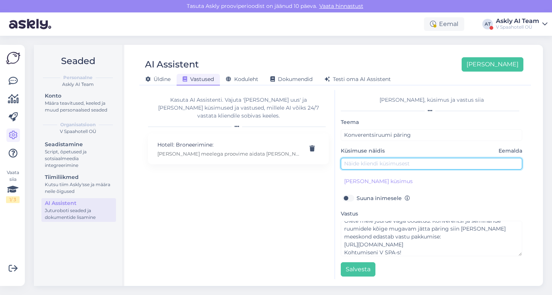
click at [393, 164] on input "text" at bounding box center [432, 164] width 182 height 12
drag, startPoint x: 435, startPoint y: 163, endPoint x: 389, endPoint y: 164, distance: 45.6
click at [389, 164] on input "Kui palju seminariruum maksab" at bounding box center [432, 164] width 182 height 12
type input "Kui palju seminariruum maksab"
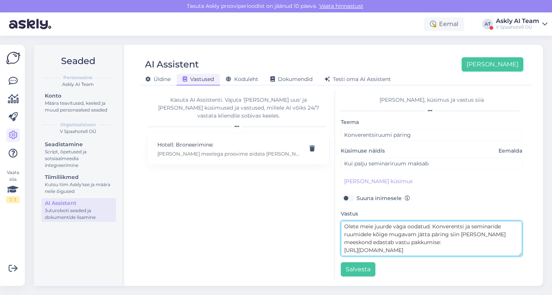
click at [432, 226] on textarea "Olete meie juurde väga oodatud. Konverentsi ja seminaride ruumidele kõige mugav…" at bounding box center [432, 238] width 182 height 35
click at [489, 251] on textarea "Olete meie juurde väga oodatud. Konverentsi ja seminaride ruumidele kõige mugav…" at bounding box center [432, 238] width 182 height 35
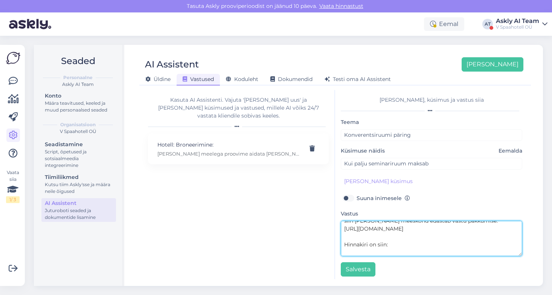
drag, startPoint x: 370, startPoint y: 244, endPoint x: 330, endPoint y: 244, distance: 39.6
click at [330, 244] on div "Kasuta AI Assistenti. Vajuta '[PERSON_NAME] uus' ja [PERSON_NAME] küsimused ja …" at bounding box center [335, 184] width 386 height 189
click at [432, 244] on textarea "Olete meie juurde väga oodatud. Konverentsi ja seminaride ruumidele kõige mugav…" at bounding box center [432, 238] width 182 height 35
click at [478, 245] on textarea "Olete meie juurde väga oodatud. Konverentsi ja seminaride ruumidele kõige mugav…" at bounding box center [432, 238] width 182 height 35
paste textarea "[URL][DOMAIN_NAME]"
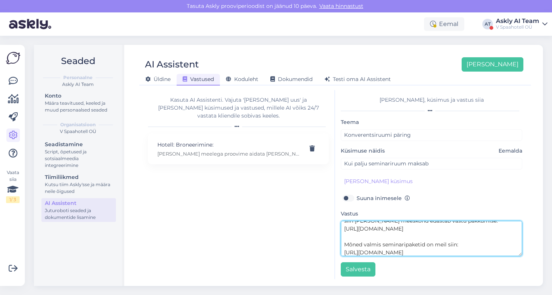
scroll to position [40, 0]
type textarea "Olete meie juurde väga oodatud. Konverentsi ja seminaride ruumidele kõige mugav…"
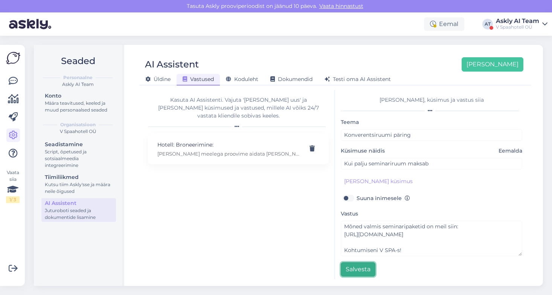
click at [360, 270] on button "Salvesta" at bounding box center [358, 269] width 35 height 14
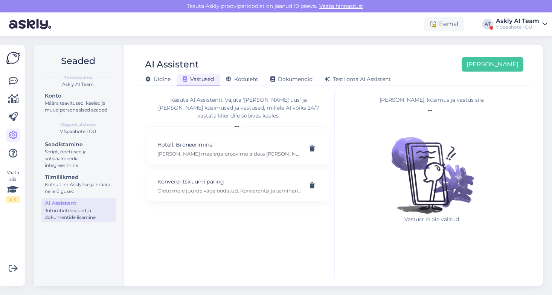
click at [12, 73] on div "Vaata siia 1 / 3" at bounding box center [13, 165] width 14 height 229
click at [13, 79] on icon at bounding box center [13, 80] width 9 height 9
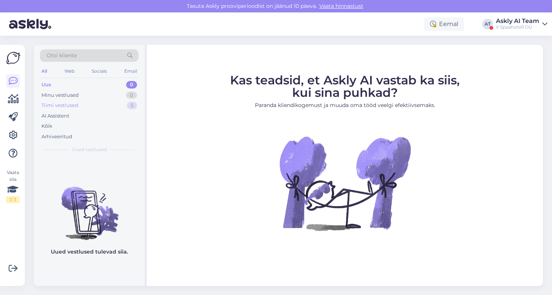
click at [60, 104] on div "Tiimi vestlused" at bounding box center [59, 106] width 37 height 8
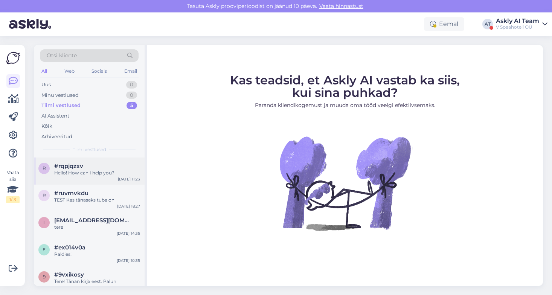
click at [99, 177] on div "r #rqpjqzxv Hello! How can I help you? [DATE] 11:23" at bounding box center [89, 170] width 111 height 27
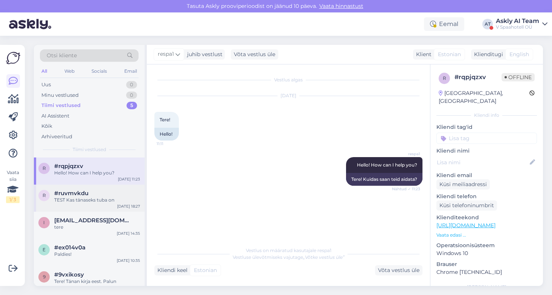
click at [101, 201] on div "TEST Kas tänaseks tuba on" at bounding box center [97, 200] width 86 height 7
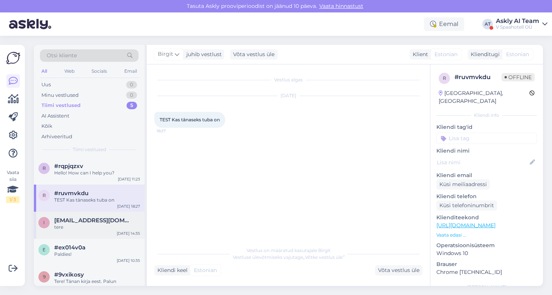
click at [101, 225] on div "tere" at bounding box center [97, 227] width 86 height 7
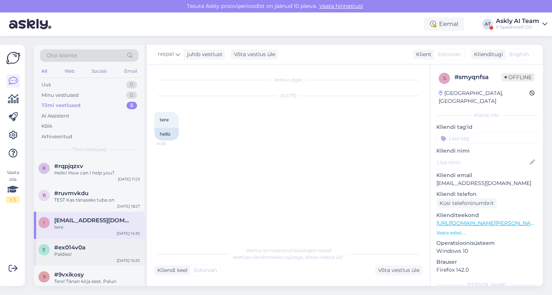
click at [101, 246] on div "#ex014v0a" at bounding box center [97, 247] width 86 height 7
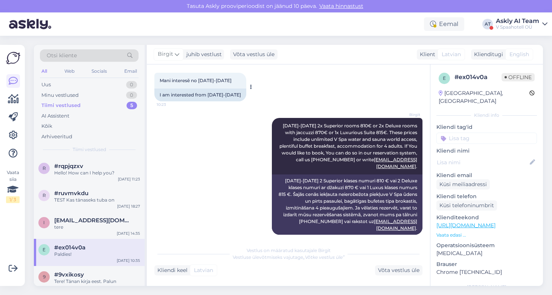
drag, startPoint x: 248, startPoint y: 95, endPoint x: 157, endPoint y: 95, distance: 90.0
click at [157, 95] on div "I am interested from [DATE]-[DATE]" at bounding box center [200, 95] width 92 height 13
copy div "I am interested from [DATE]-[DATE]"
click at [189, 141] on div "Birgit [DATE]-[DATE] 2x Superior rooms 810€ or 2x Deluxe rooms with jaccuzzi 87…" at bounding box center [288, 176] width 268 height 133
click at [13, 133] on icon at bounding box center [13, 135] width 9 height 9
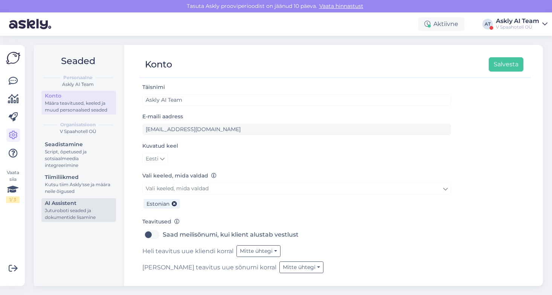
click at [73, 209] on div "Juturoboti seaded ja dokumentide lisamine" at bounding box center [79, 214] width 68 height 14
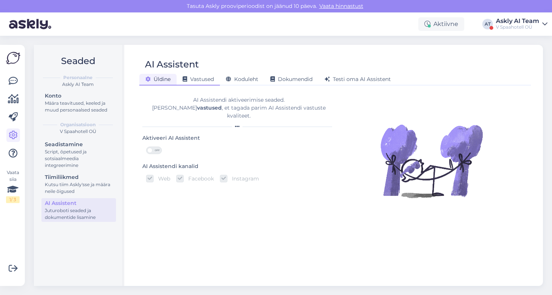
click at [210, 78] on span "Vastused" at bounding box center [198, 79] width 31 height 7
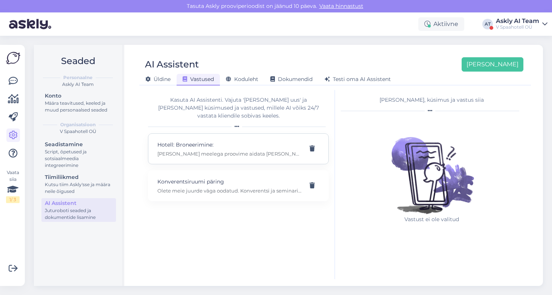
click at [182, 150] on p "[PERSON_NAME] meelega proovime aidata [PERSON_NAME] sobiv tuba. Otse meilt bron…" at bounding box center [229, 153] width 144 height 7
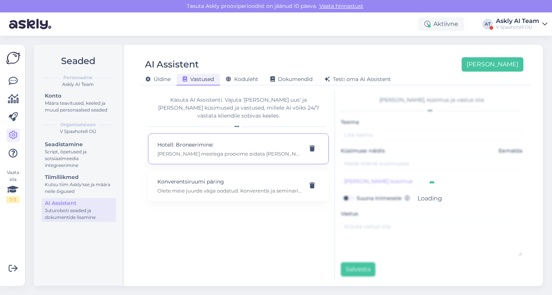
type input "Hotell: Broneerimine:"
type input "Mis tuba teil on pakkuda 1-5 detsembriks?"
type textarea "[PERSON_NAME] meelega proovime aidata [PERSON_NAME] sobiv tuba. Otse meilt bron…"
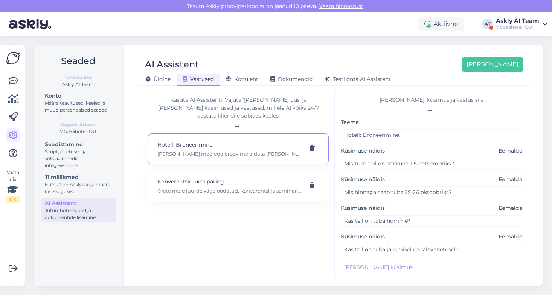
scroll to position [37, 0]
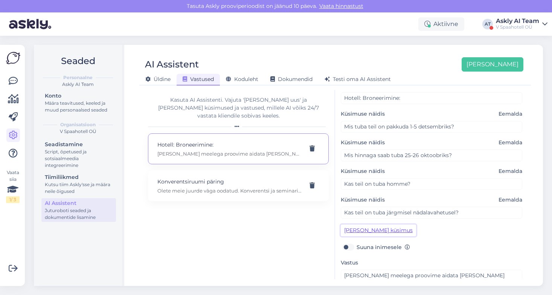
click at [367, 228] on button "[PERSON_NAME] küsimus" at bounding box center [378, 231] width 75 height 12
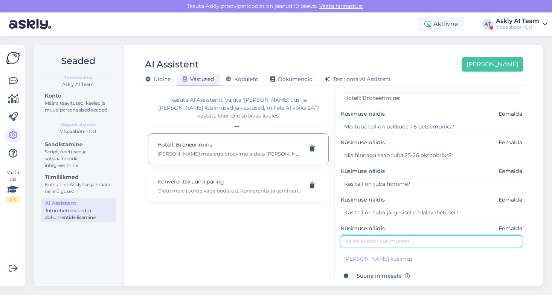
click at [372, 240] on input "text" at bounding box center [432, 241] width 182 height 12
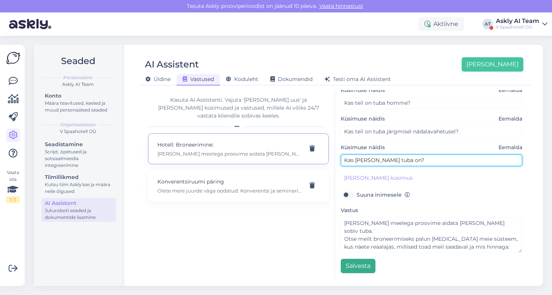
type input "Kas [PERSON_NAME] tuba on?"
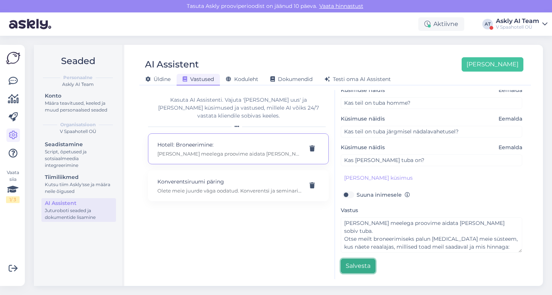
click at [364, 264] on button "Salvesta" at bounding box center [358, 266] width 35 height 14
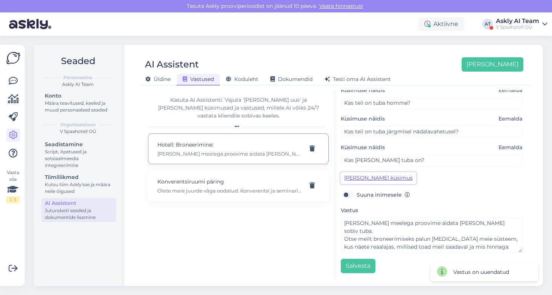
click at [365, 179] on button "[PERSON_NAME] küsimus" at bounding box center [378, 178] width 75 height 12
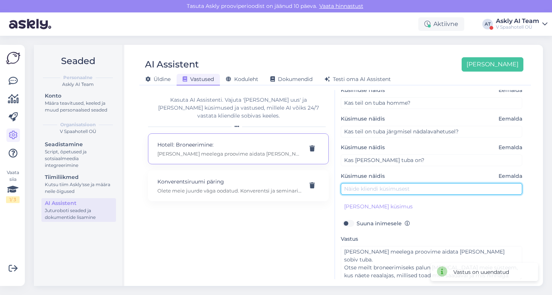
click at [351, 194] on input "text" at bounding box center [432, 189] width 182 height 12
paste input "I am interested from [DATE]-[DATE]"
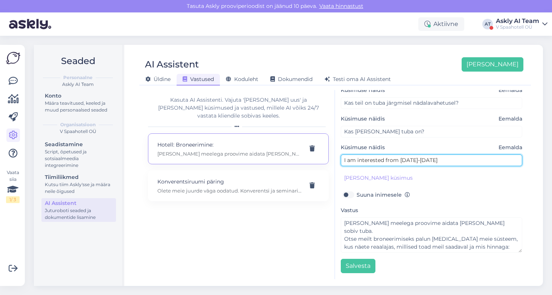
drag, startPoint x: 398, startPoint y: 162, endPoint x: 318, endPoint y: 154, distance: 80.0
click at [318, 154] on div "Kasuta AI Assistenti. Vajuta '[PERSON_NAME] uus' ja [PERSON_NAME] küsimused ja …" at bounding box center [335, 184] width 386 height 189
type input "Huvitatud [DATE]-[DATE]"
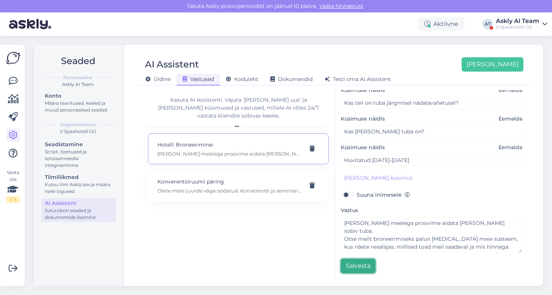
click at [351, 265] on button "Salvesta" at bounding box center [358, 266] width 35 height 14
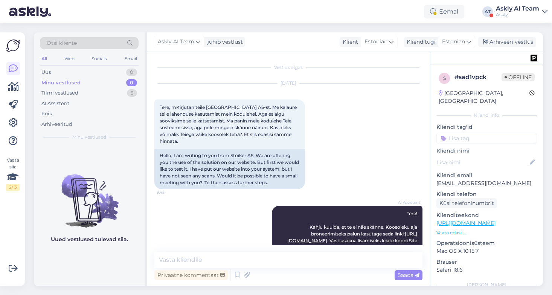
scroll to position [465, 0]
